Goal: Task Accomplishment & Management: Manage account settings

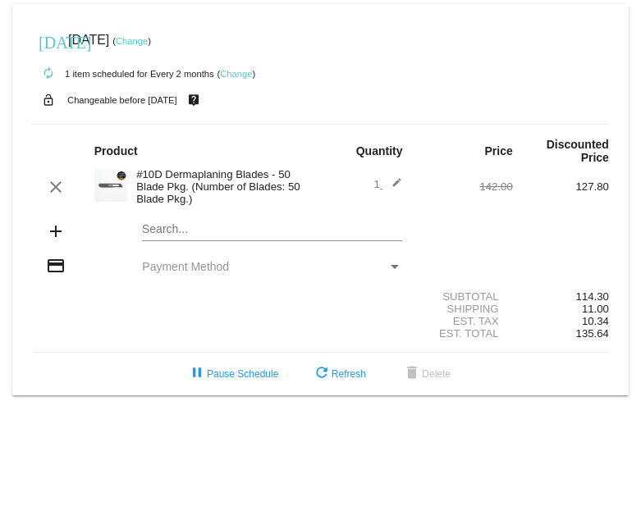
click at [239, 72] on link "Change" at bounding box center [236, 74] width 32 height 10
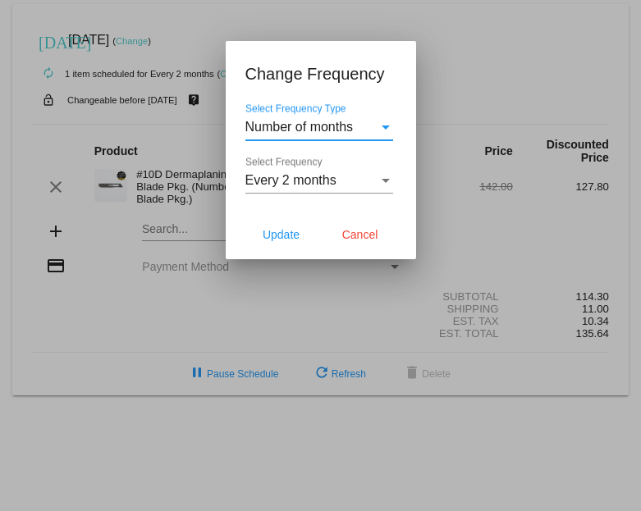
click at [265, 177] on span "Every 2 months" at bounding box center [290, 180] width 91 height 14
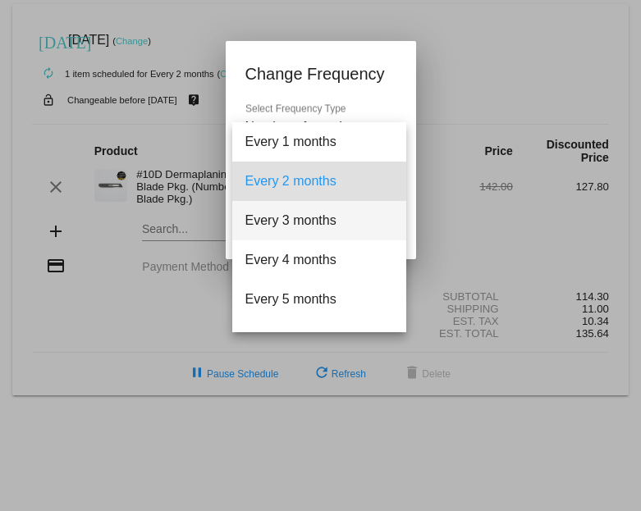
click at [276, 221] on span "Every 3 months" at bounding box center [319, 220] width 148 height 39
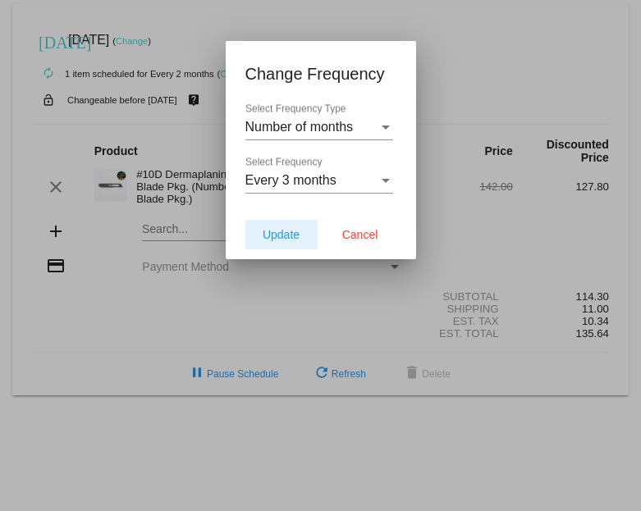
click at [280, 240] on span "Update" at bounding box center [280, 234] width 37 height 13
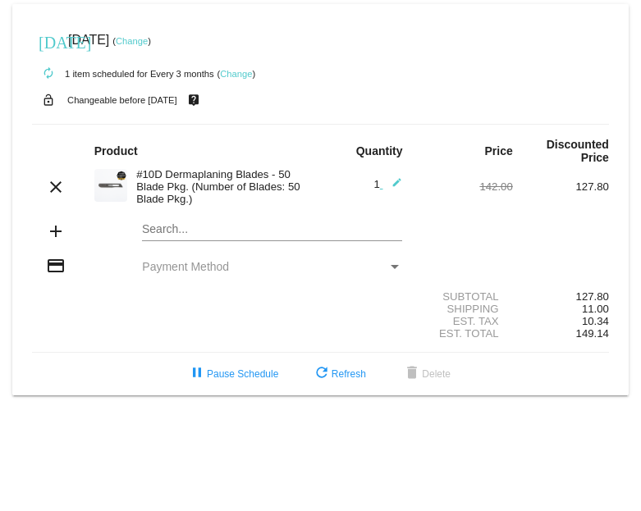
click at [148, 43] on link "Change" at bounding box center [132, 41] width 32 height 10
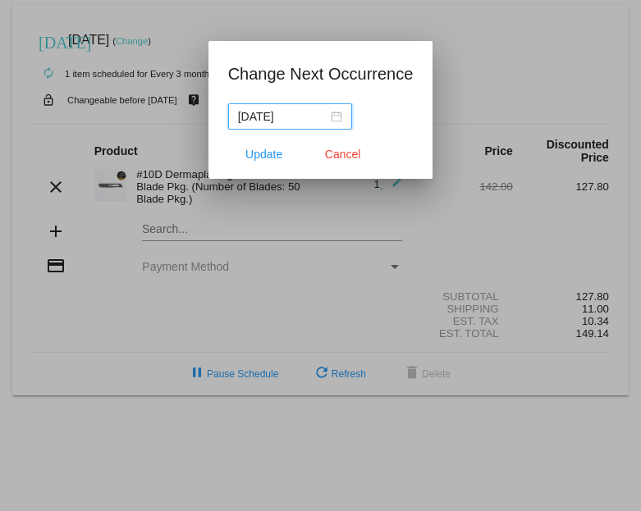
click at [314, 116] on div "[DATE]" at bounding box center [290, 116] width 104 height 18
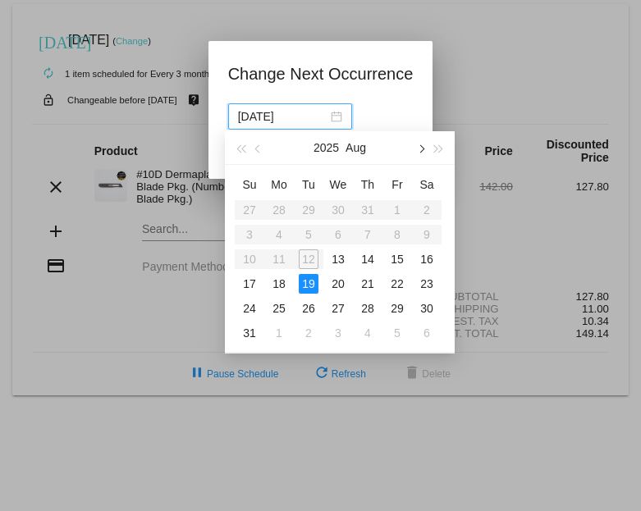
click at [421, 156] on button "button" at bounding box center [420, 147] width 18 height 33
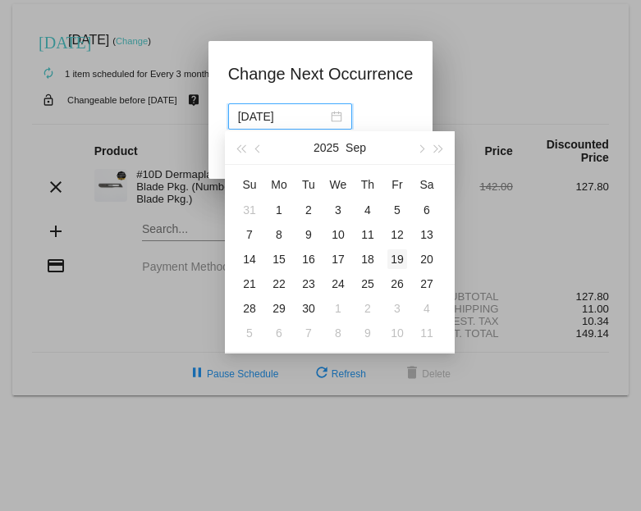
click at [399, 259] on div "19" at bounding box center [397, 259] width 20 height 20
type input "[DATE]"
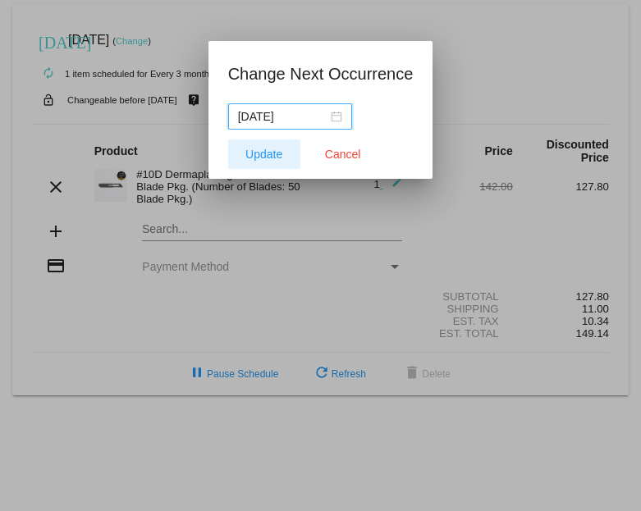
click at [257, 157] on span "Update" at bounding box center [263, 154] width 37 height 13
